Goal: Find specific page/section: Find specific page/section

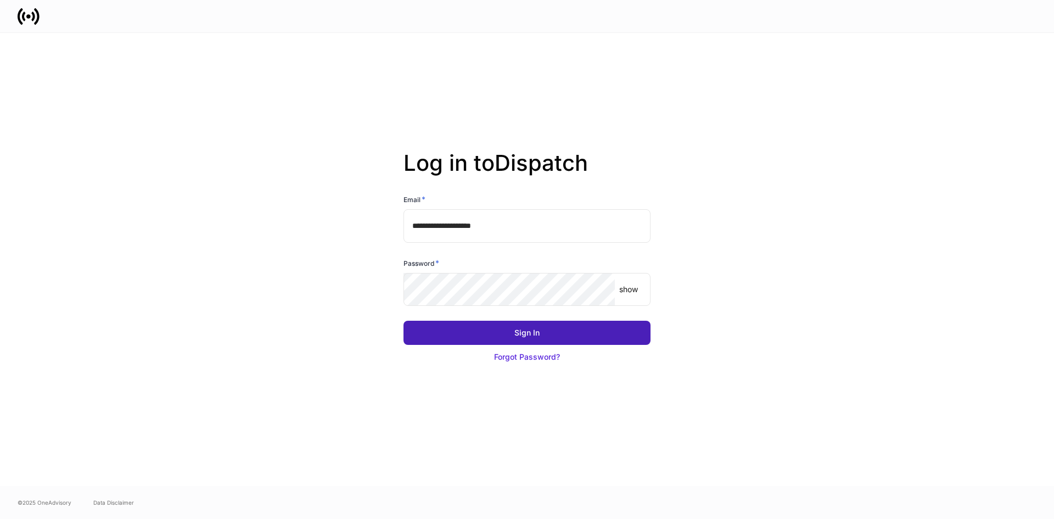
click at [477, 323] on button "Sign In" at bounding box center [526, 332] width 247 height 24
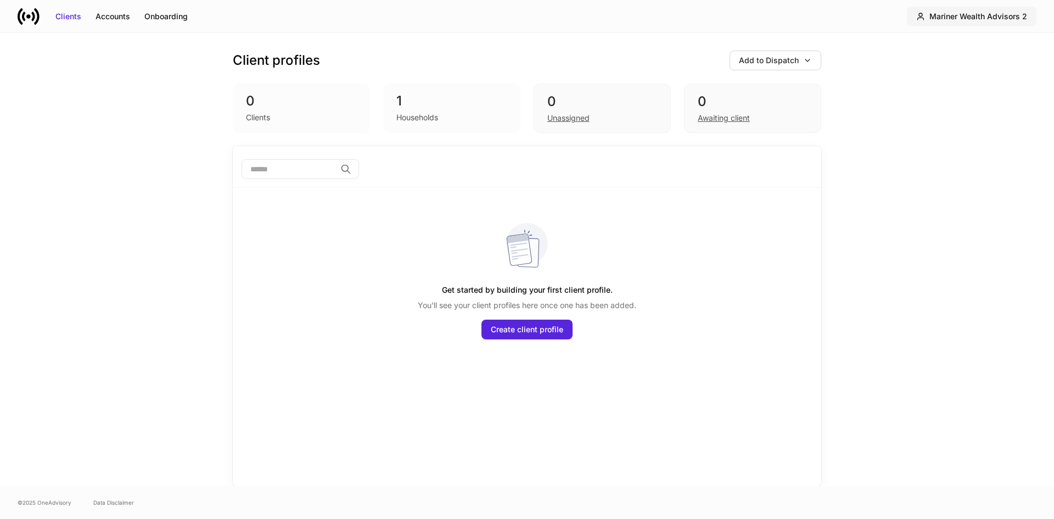
click at [983, 22] on button "Mariner Wealth Advisors 2" at bounding box center [970, 17] width 129 height 20
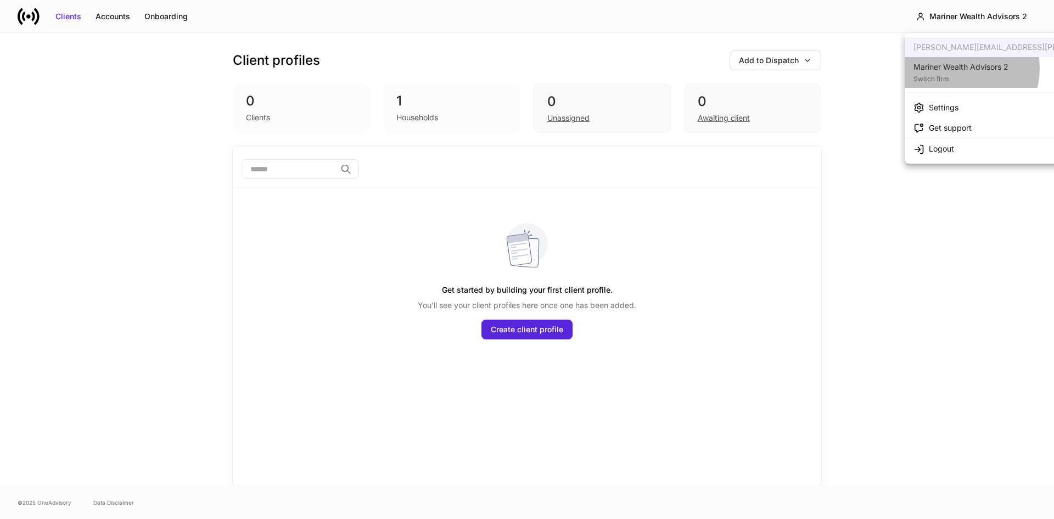
click at [962, 69] on div "Mariner Wealth Advisors 2" at bounding box center [960, 66] width 95 height 11
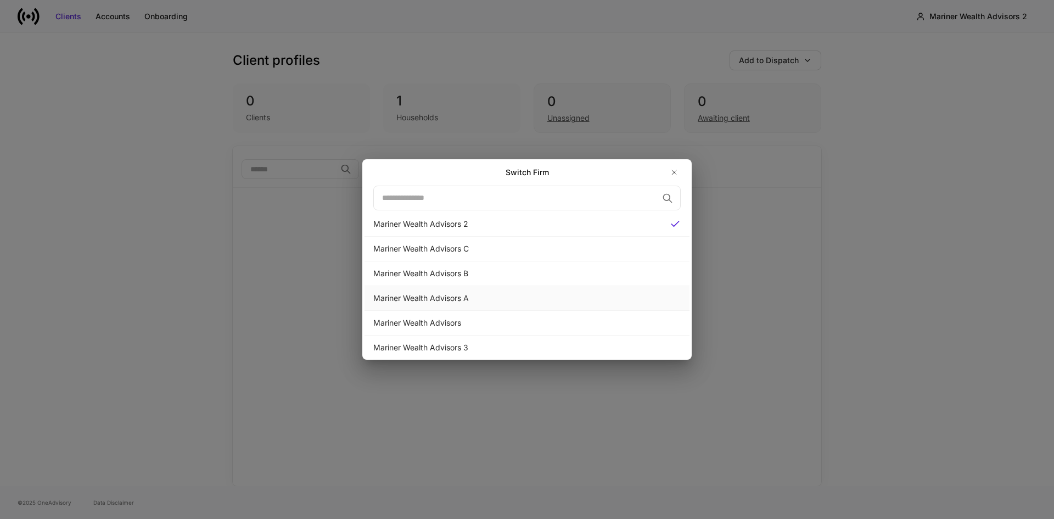
click at [502, 299] on div "Mariner Wealth Advisors A" at bounding box center [526, 297] width 307 height 11
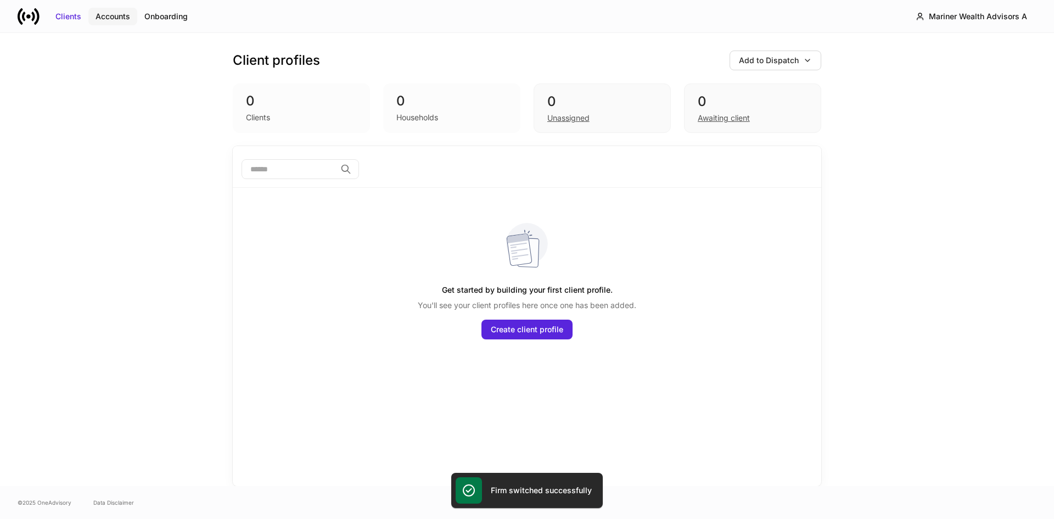
click at [117, 19] on div "Accounts" at bounding box center [112, 16] width 35 height 11
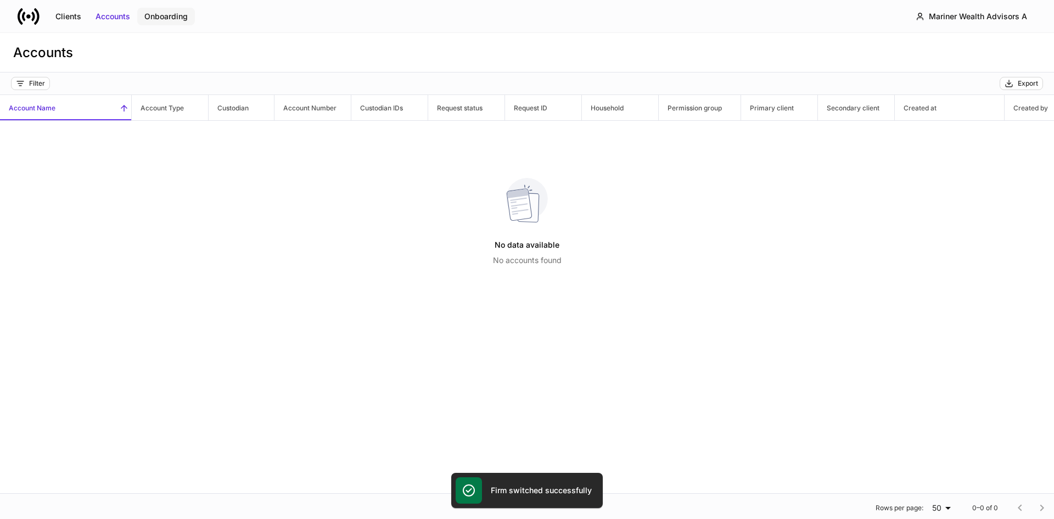
click at [168, 18] on div "Onboarding" at bounding box center [165, 16] width 43 height 11
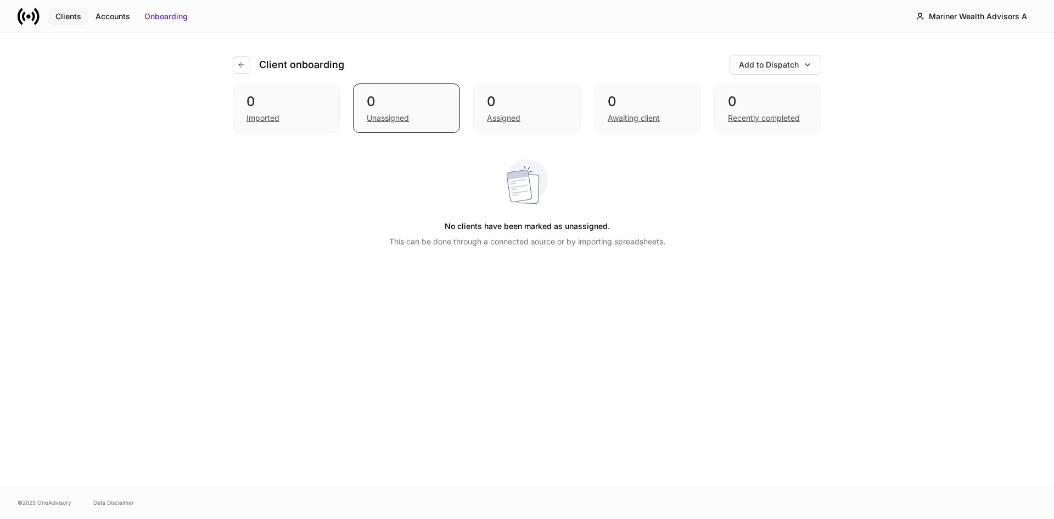
click at [68, 16] on div "Clients" at bounding box center [68, 16] width 26 height 11
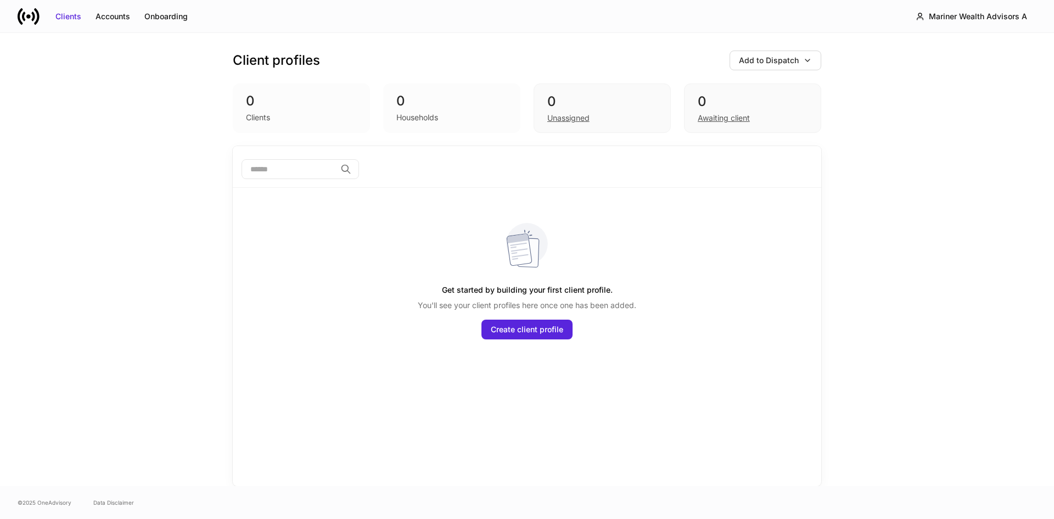
click at [958, 255] on div "Client profiles Add to Dispatch 0 Clients 0 Households 0 Unassigned 0 Awaiting …" at bounding box center [527, 259] width 1054 height 453
click at [950, 16] on div "Mariner Wealth Advisors A" at bounding box center [977, 16] width 98 height 11
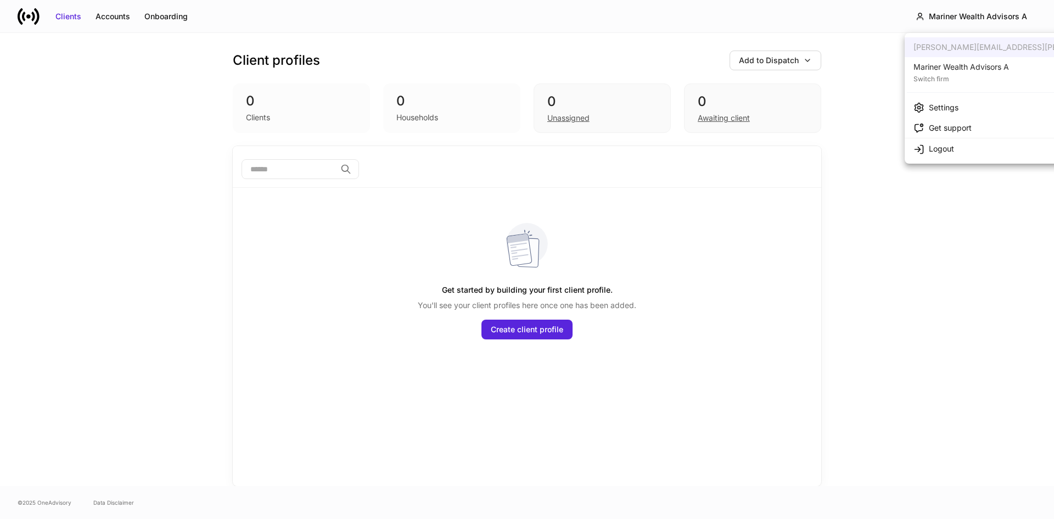
click at [951, 65] on div "Mariner Wealth Advisors A" at bounding box center [960, 66] width 95 height 11
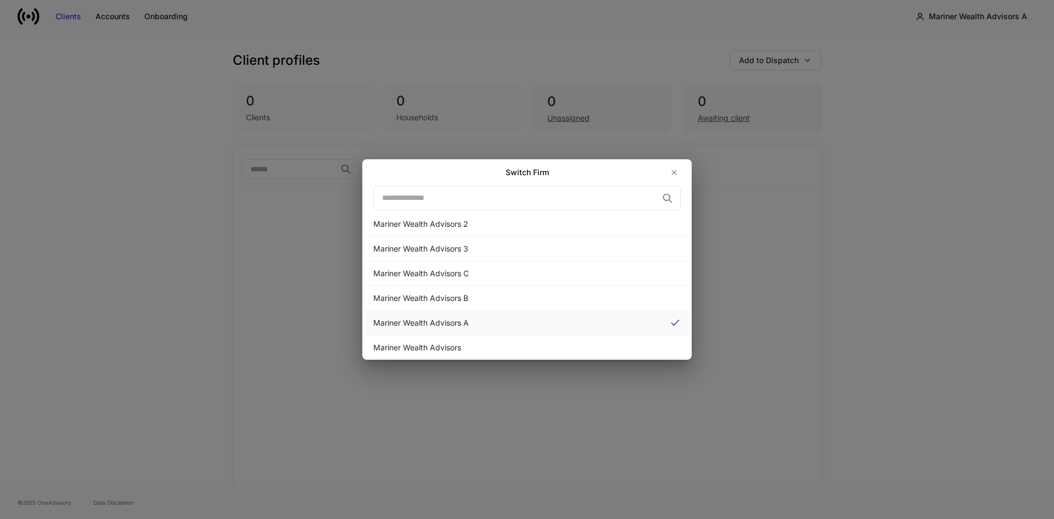
click at [452, 318] on div "Mariner Wealth Advisors A" at bounding box center [517, 322] width 288 height 11
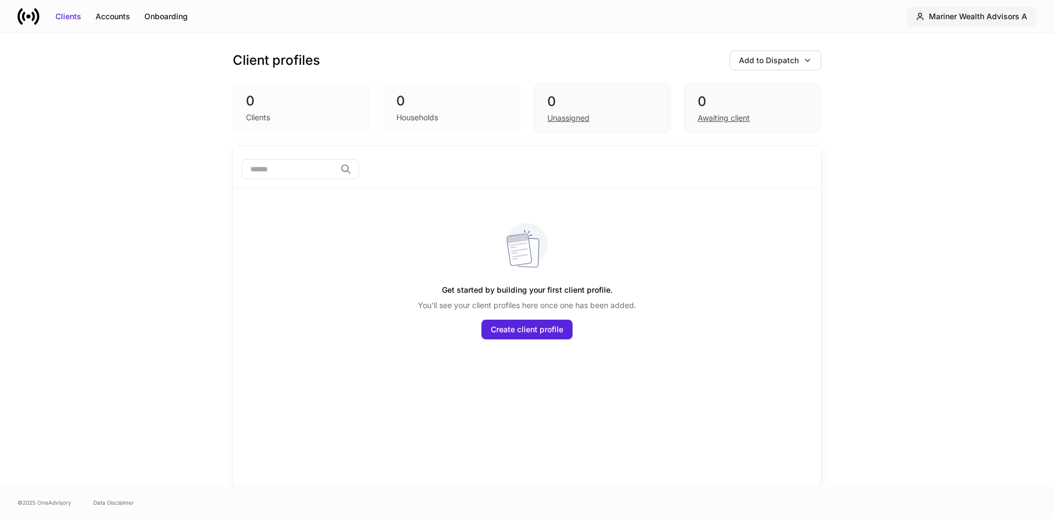
click at [961, 12] on div "Mariner Wealth Advisors A" at bounding box center [977, 16] width 98 height 11
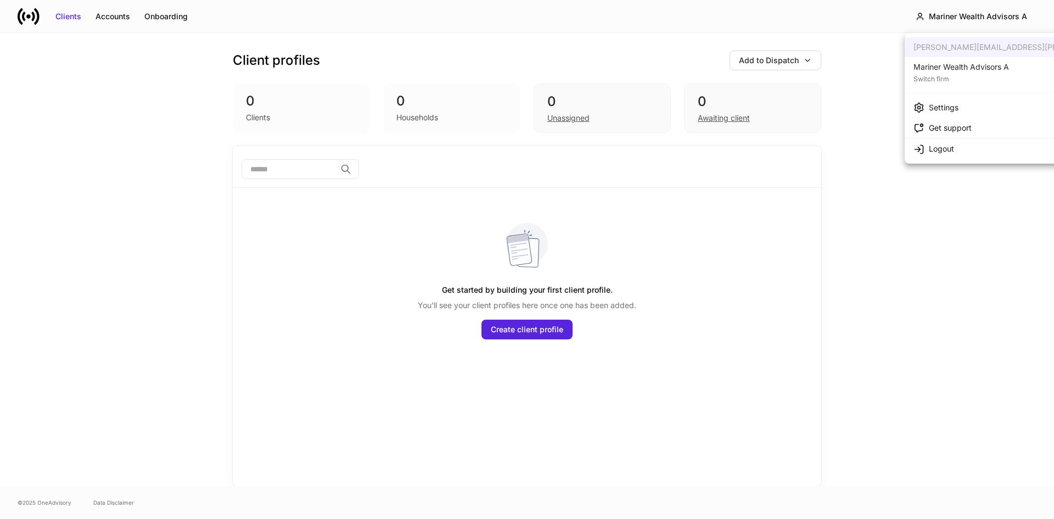
click at [821, 25] on div at bounding box center [527, 259] width 1054 height 519
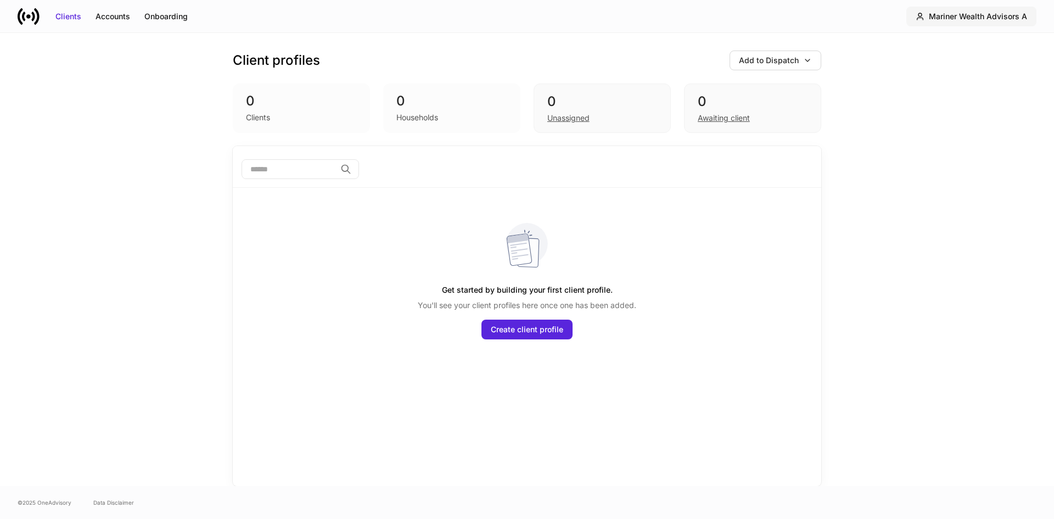
click at [994, 18] on div "Mariner Wealth Advisors A" at bounding box center [977, 16] width 98 height 11
click at [958, 23] on button "Mariner Wealth Advisors A" at bounding box center [971, 17] width 130 height 20
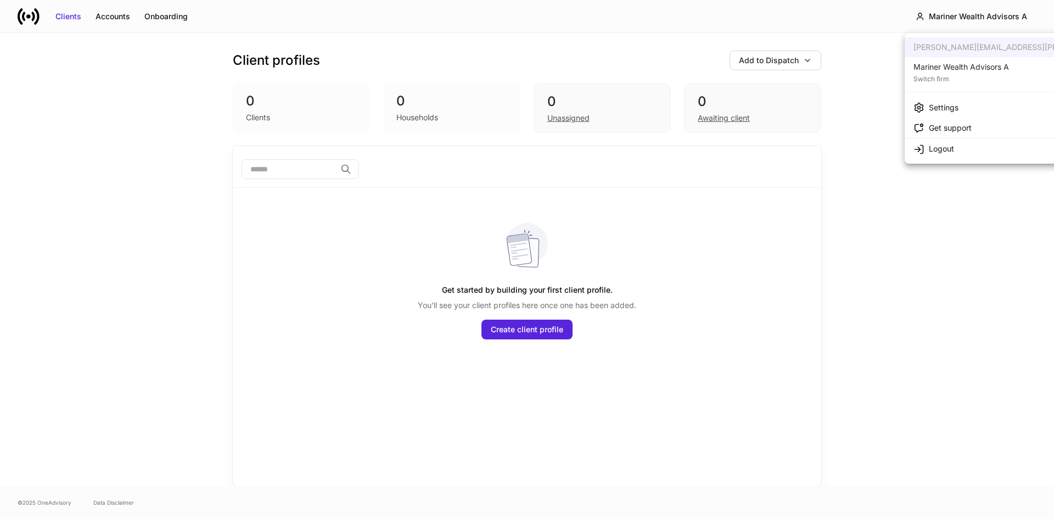
click at [945, 79] on div "Switch firm" at bounding box center [960, 77] width 95 height 11
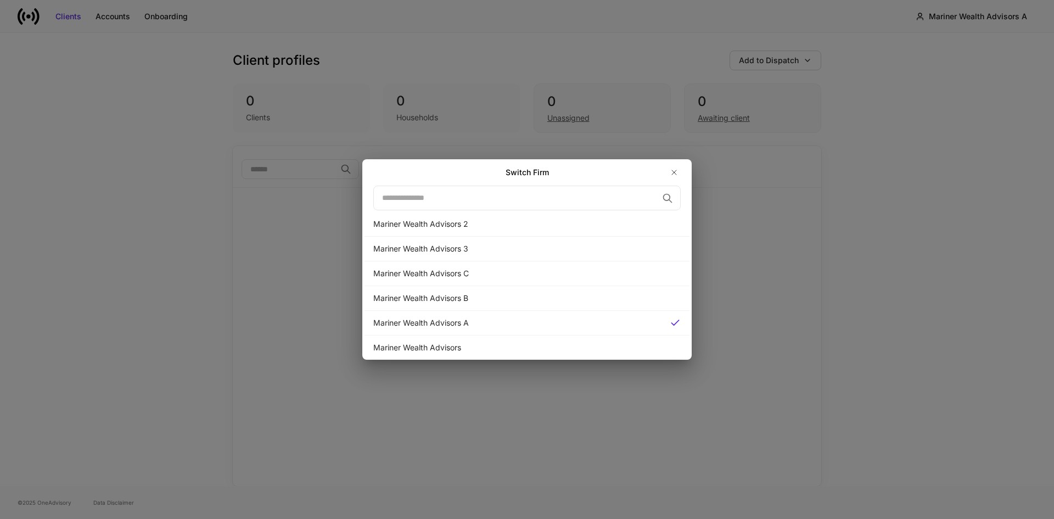
click at [250, 286] on div "Switch Firm ​ Mariner Wealth Advisors 2 Mariner Wealth Advisors 3 Mariner Wealt…" at bounding box center [527, 259] width 1054 height 519
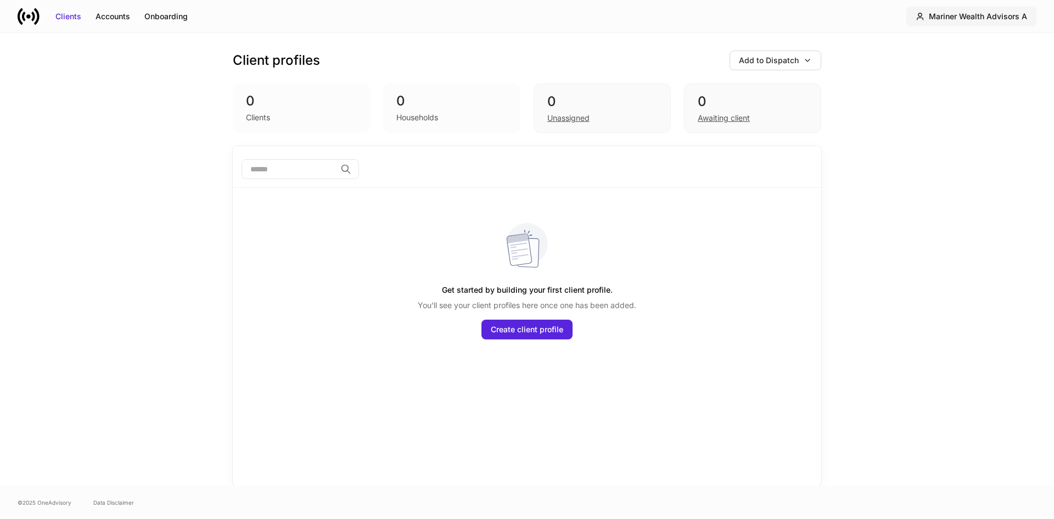
click at [939, 18] on div "Mariner Wealth Advisors A" at bounding box center [977, 16] width 98 height 11
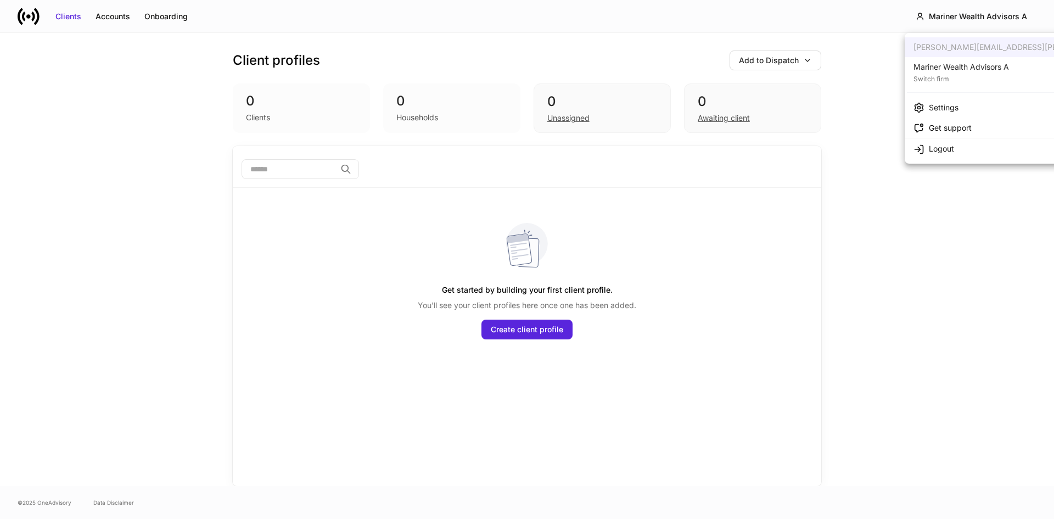
click at [958, 73] on div "Switch firm" at bounding box center [960, 77] width 95 height 11
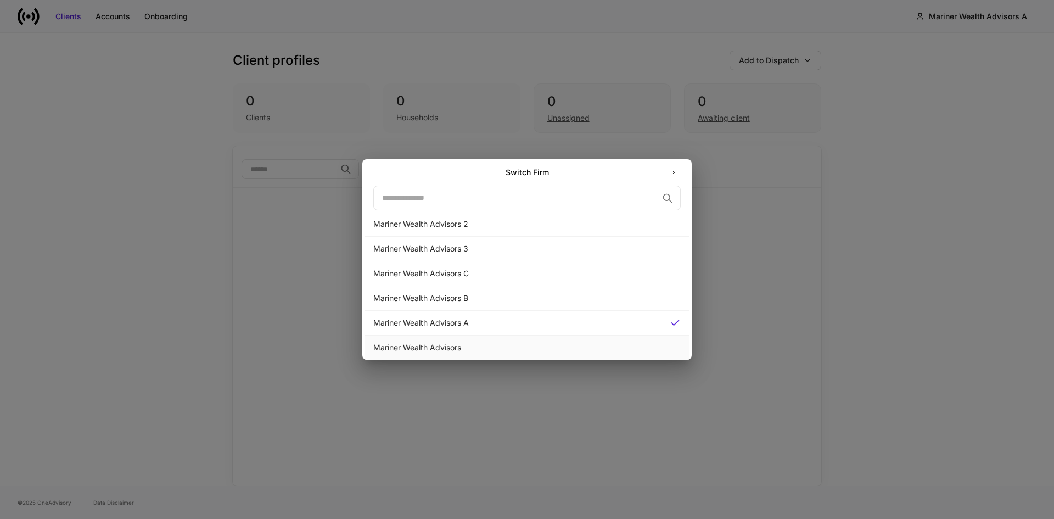
click at [435, 342] on div "Mariner Wealth Advisors" at bounding box center [526, 347] width 307 height 11
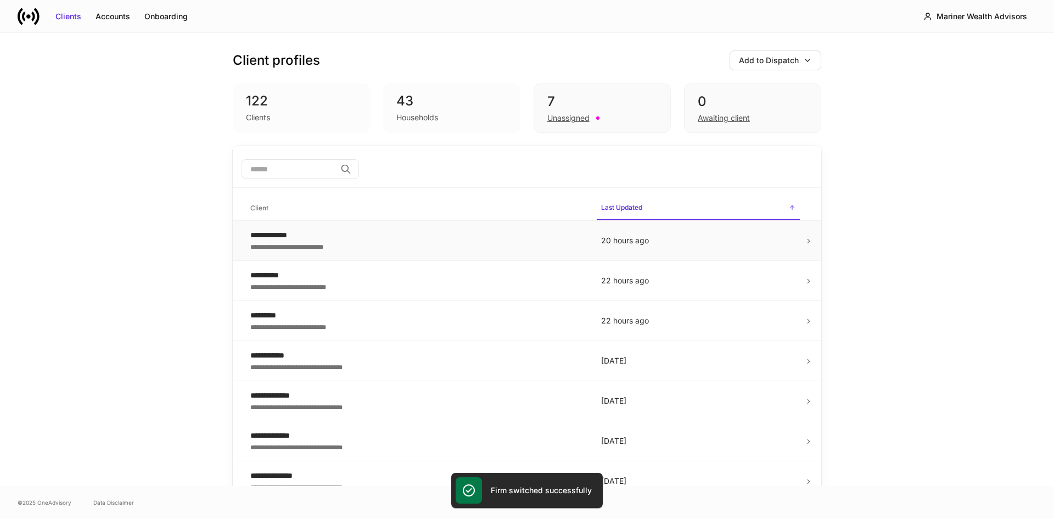
click at [284, 239] on div "**********" at bounding box center [416, 234] width 333 height 11
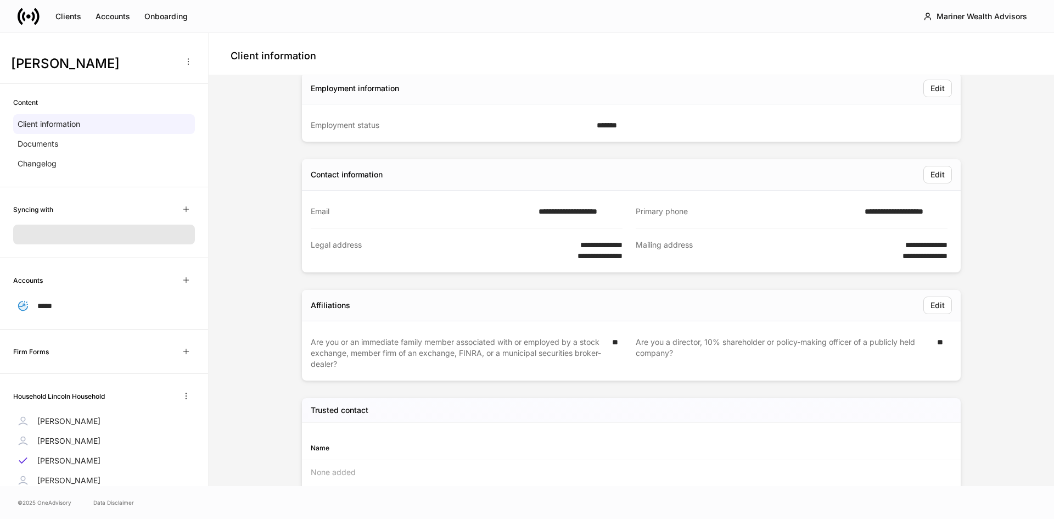
scroll to position [213, 0]
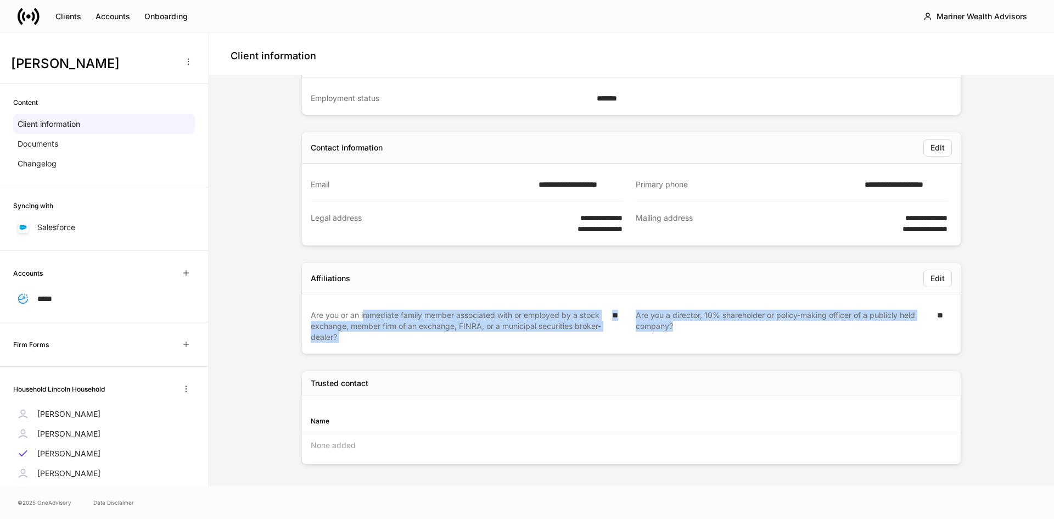
drag, startPoint x: 362, startPoint y: 317, endPoint x: 923, endPoint y: 324, distance: 560.8
click at [923, 324] on div "Are you or an immediate family member associated with or employed by a stock ex…" at bounding box center [622, 326] width 650 height 55
click at [923, 328] on div "Are you a director, 10% shareholder or policy-making officer of a publicly held…" at bounding box center [782, 325] width 295 height 33
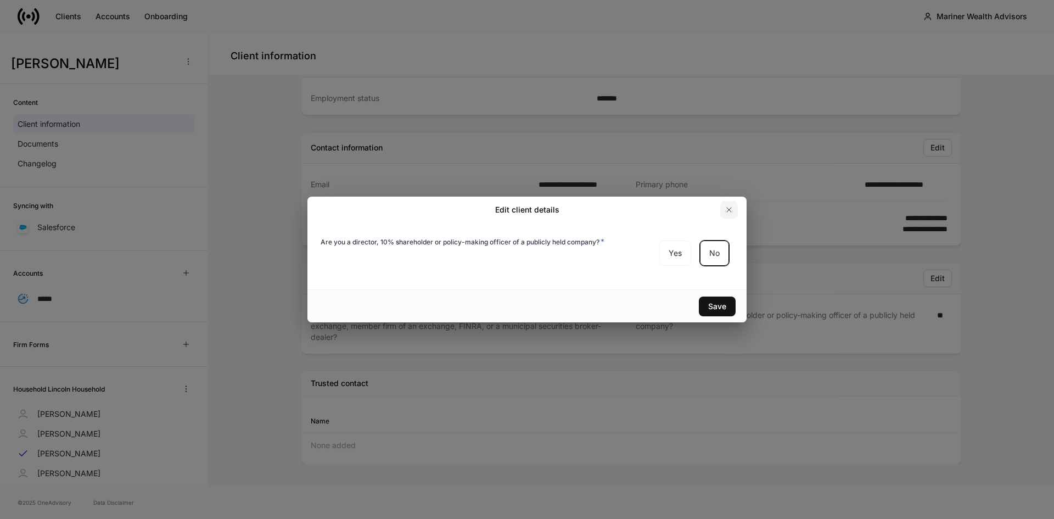
click at [727, 210] on icon "button" at bounding box center [728, 209] width 9 height 9
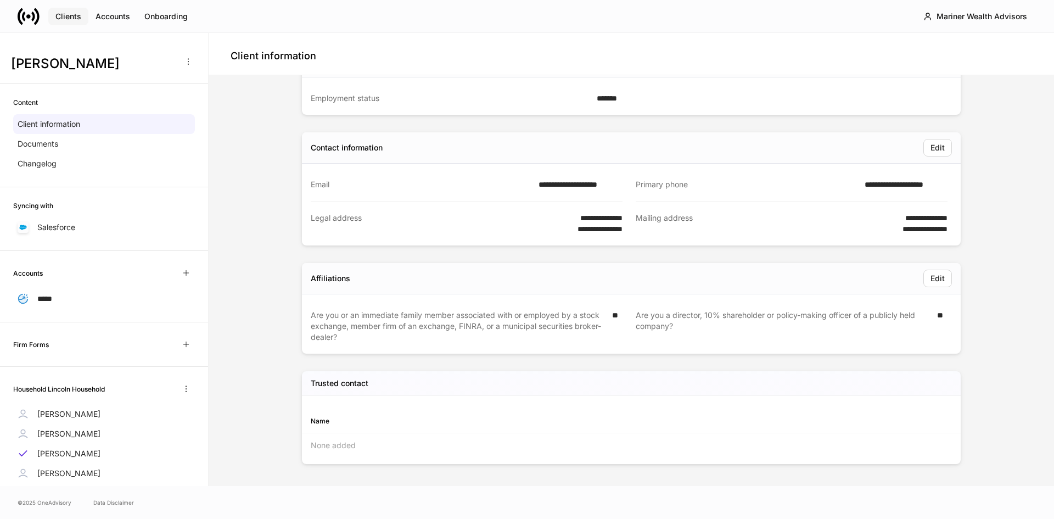
click at [67, 13] on div "Clients" at bounding box center [68, 16] width 26 height 11
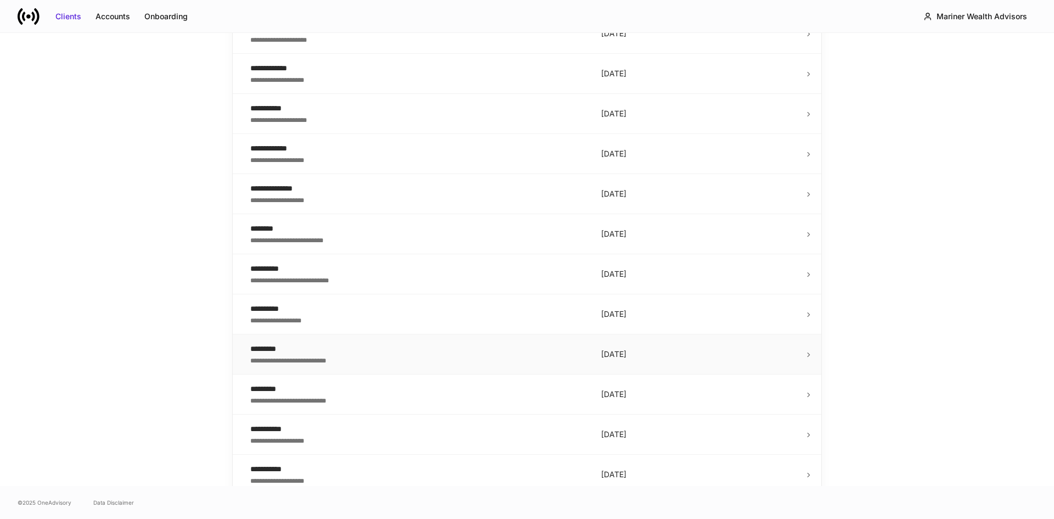
scroll to position [1097, 0]
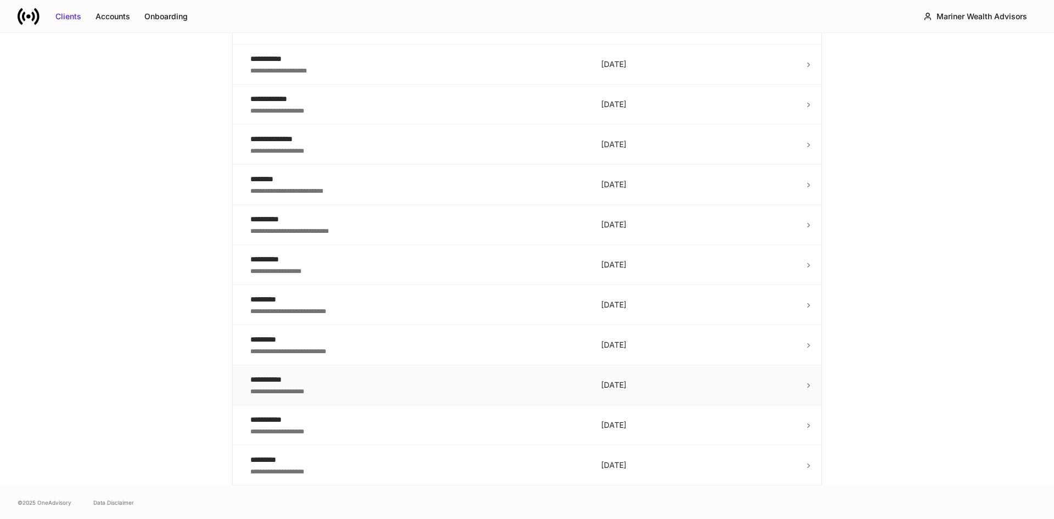
click at [285, 391] on div "**********" at bounding box center [416, 390] width 333 height 11
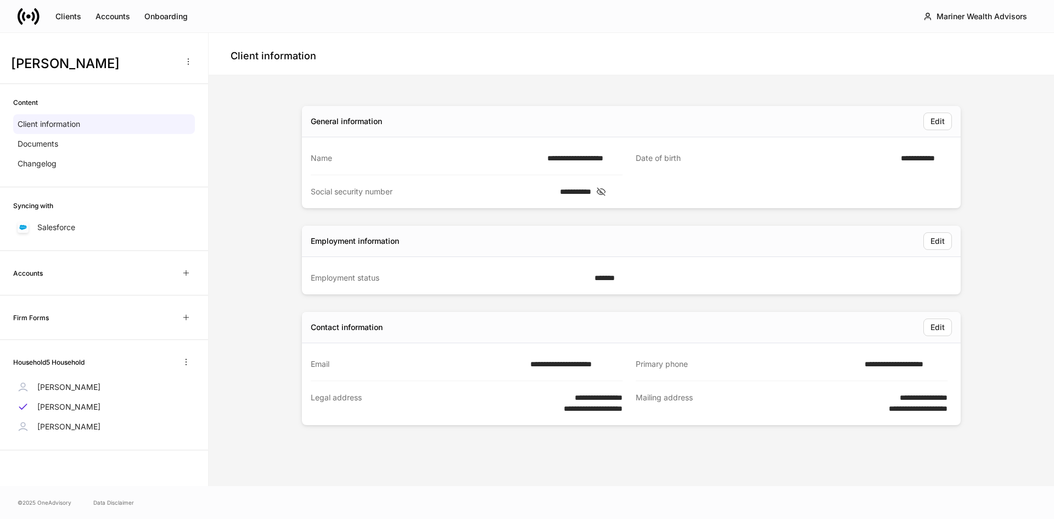
drag, startPoint x: 20, startPoint y: 61, endPoint x: 100, endPoint y: 61, distance: 80.1
click at [100, 61] on h3 "Rachel Hill Sr" at bounding box center [93, 64] width 164 height 18
click at [212, 149] on div "**********" at bounding box center [631, 280] width 845 height 410
drag, startPoint x: 314, startPoint y: 398, endPoint x: 381, endPoint y: 398, distance: 66.4
click at [381, 398] on div "Legal address" at bounding box center [421, 403] width 220 height 22
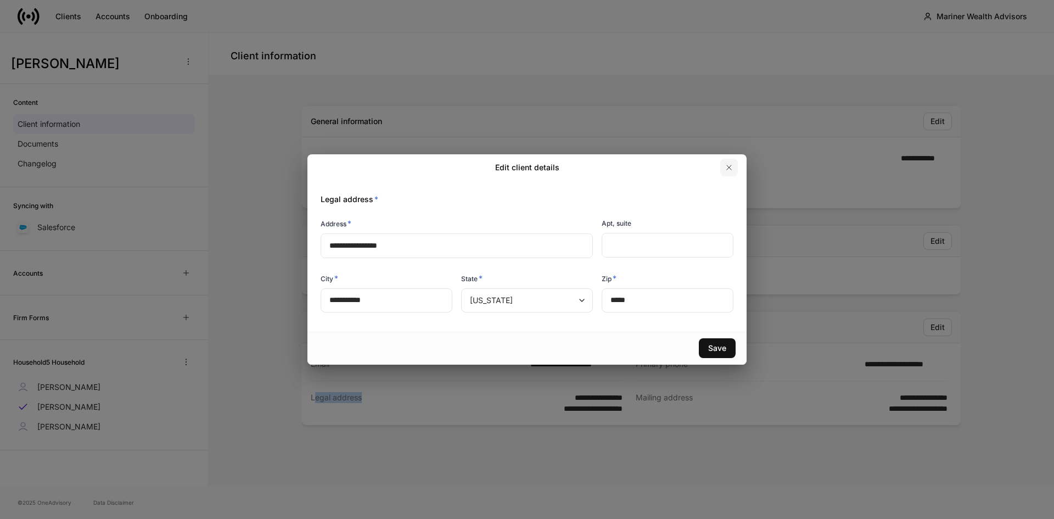
click at [727, 168] on icon "button" at bounding box center [728, 167] width 9 height 9
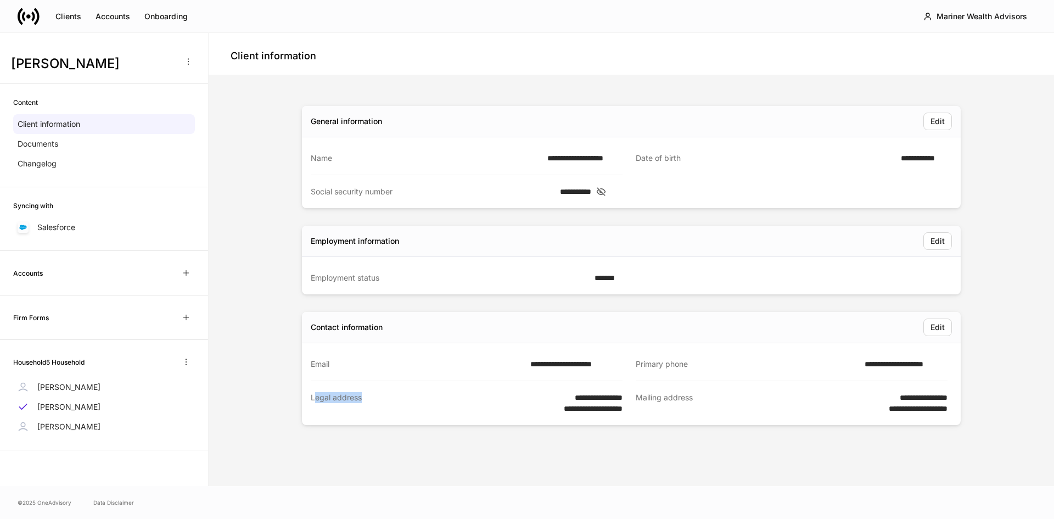
click at [472, 419] on div "**********" at bounding box center [467, 403] width 312 height 44
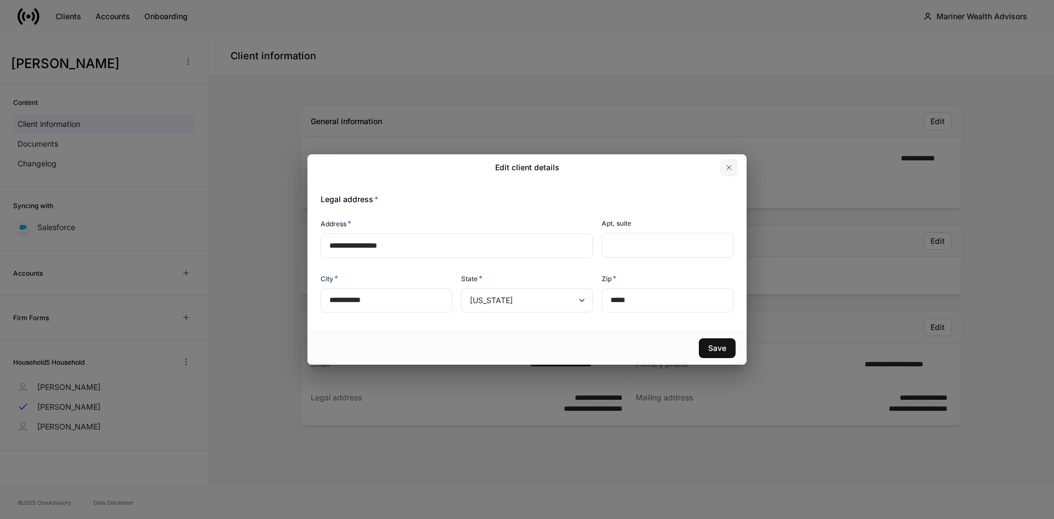
click at [727, 167] on icon "button" at bounding box center [728, 167] width 9 height 9
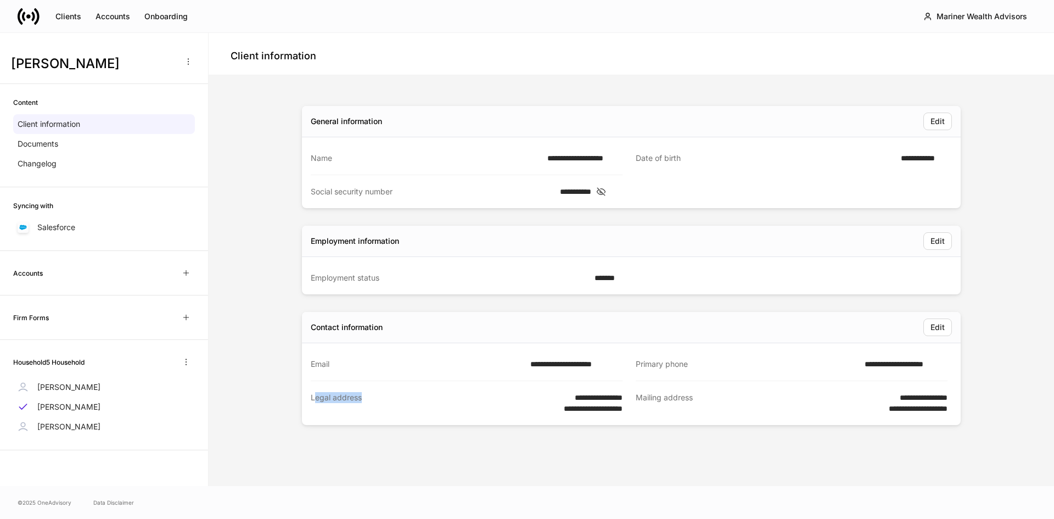
drag, startPoint x: 314, startPoint y: 399, endPoint x: 360, endPoint y: 392, distance: 46.6
click at [360, 392] on div "Legal address" at bounding box center [421, 403] width 220 height 22
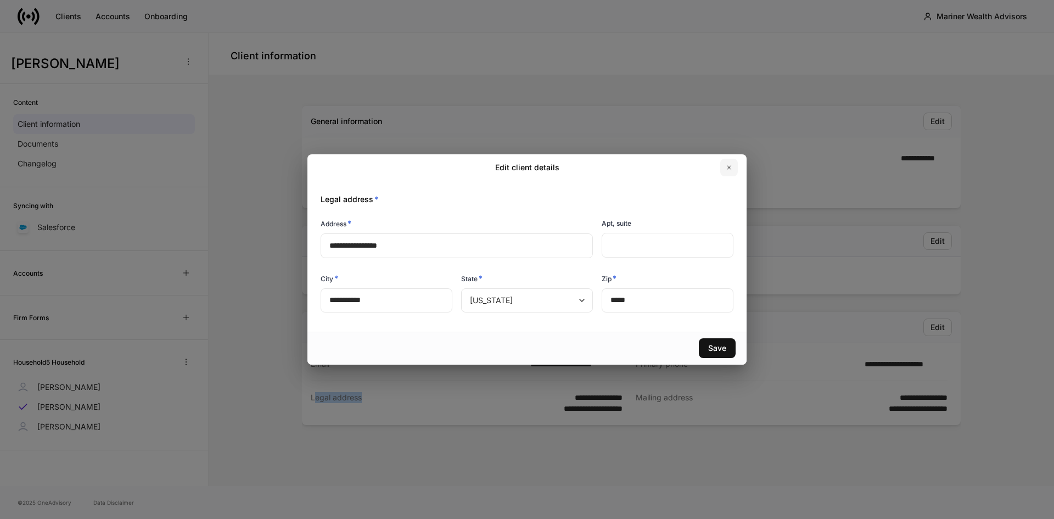
click at [729, 166] on icon "button" at bounding box center [728, 167] width 9 height 9
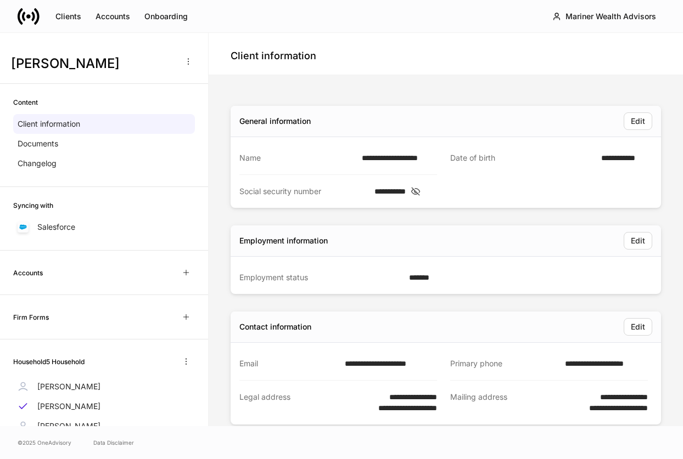
click at [290, 376] on div "**********" at bounding box center [338, 363] width 198 height 33
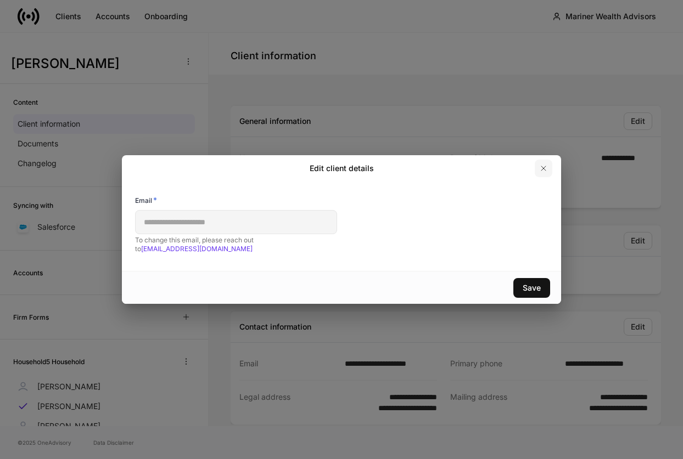
click at [542, 172] on icon "button" at bounding box center [543, 168] width 9 height 9
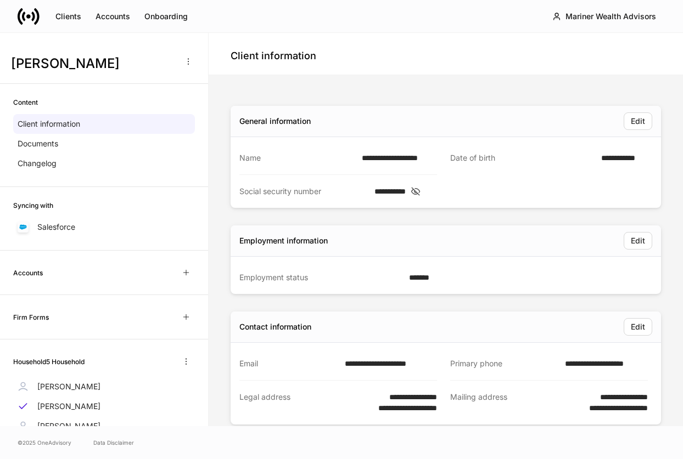
click at [373, 39] on div "Client information" at bounding box center [446, 54] width 474 height 42
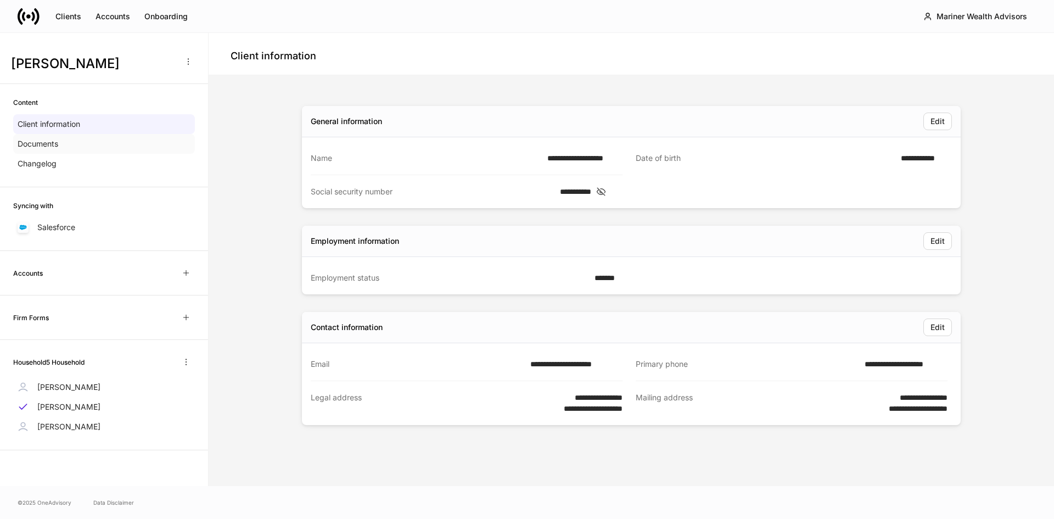
click at [52, 143] on p "Documents" at bounding box center [38, 143] width 41 height 11
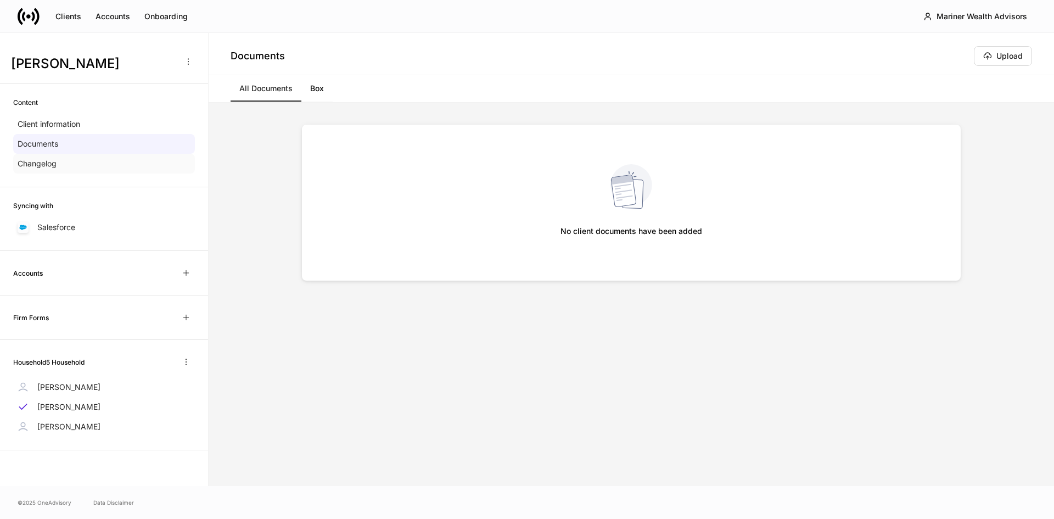
click at [42, 162] on p "Changelog" at bounding box center [37, 163] width 39 height 11
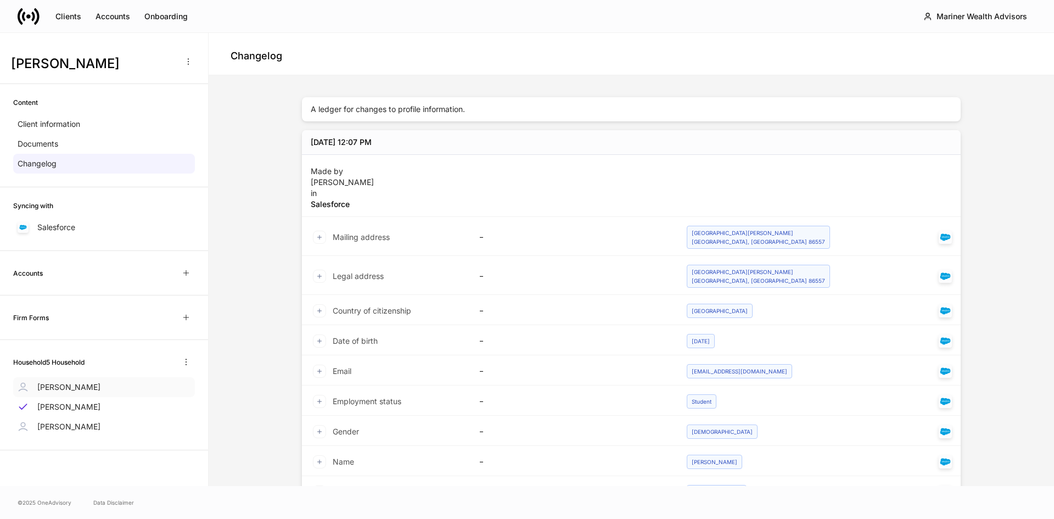
click at [55, 386] on p "Lisa Hill Jr" at bounding box center [68, 386] width 63 height 11
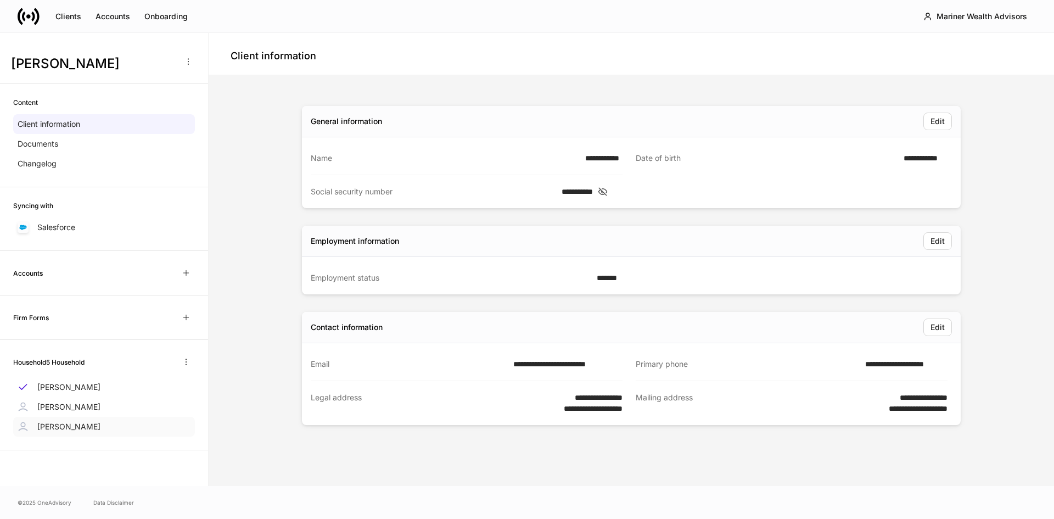
click at [60, 427] on p "Robert Hill III" at bounding box center [68, 426] width 63 height 11
